Goal: Communication & Community: Participate in discussion

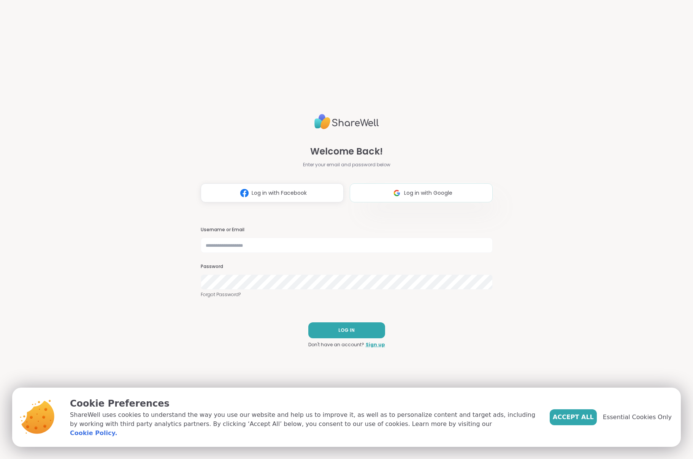
click at [415, 189] on span "Log in with Google" at bounding box center [428, 193] width 48 height 8
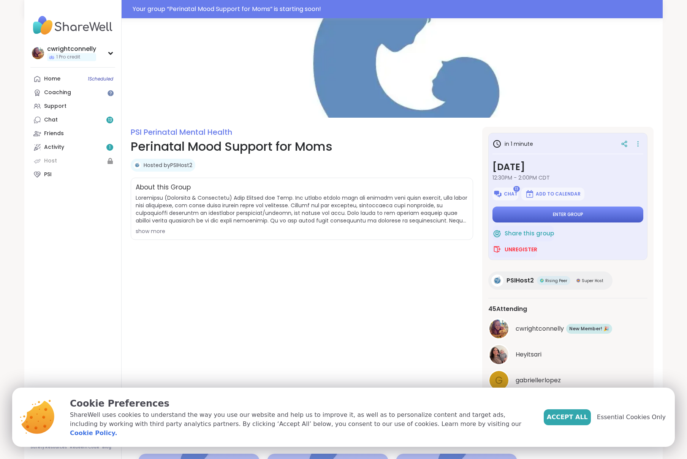
click at [604, 211] on button "Enter group" at bounding box center [567, 215] width 151 height 16
click at [565, 218] on button "Enter group" at bounding box center [567, 215] width 151 height 16
click at [510, 194] on span "Chat" at bounding box center [511, 194] width 14 height 6
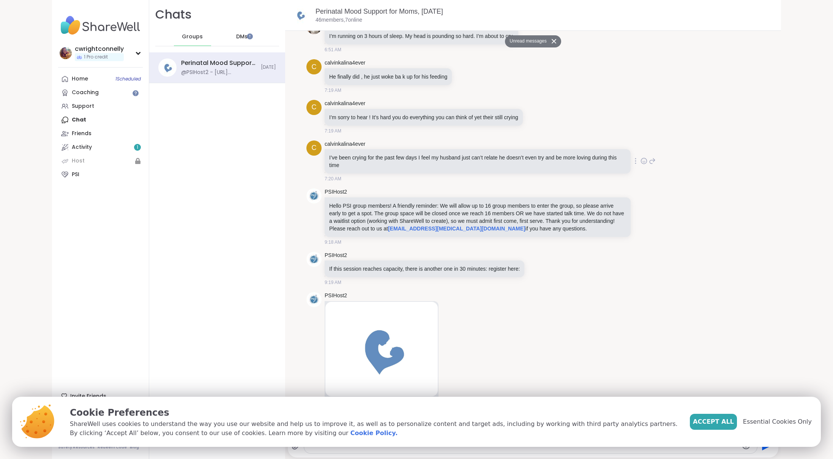
scroll to position [371, 0]
